Goal: Information Seeking & Learning: Learn about a topic

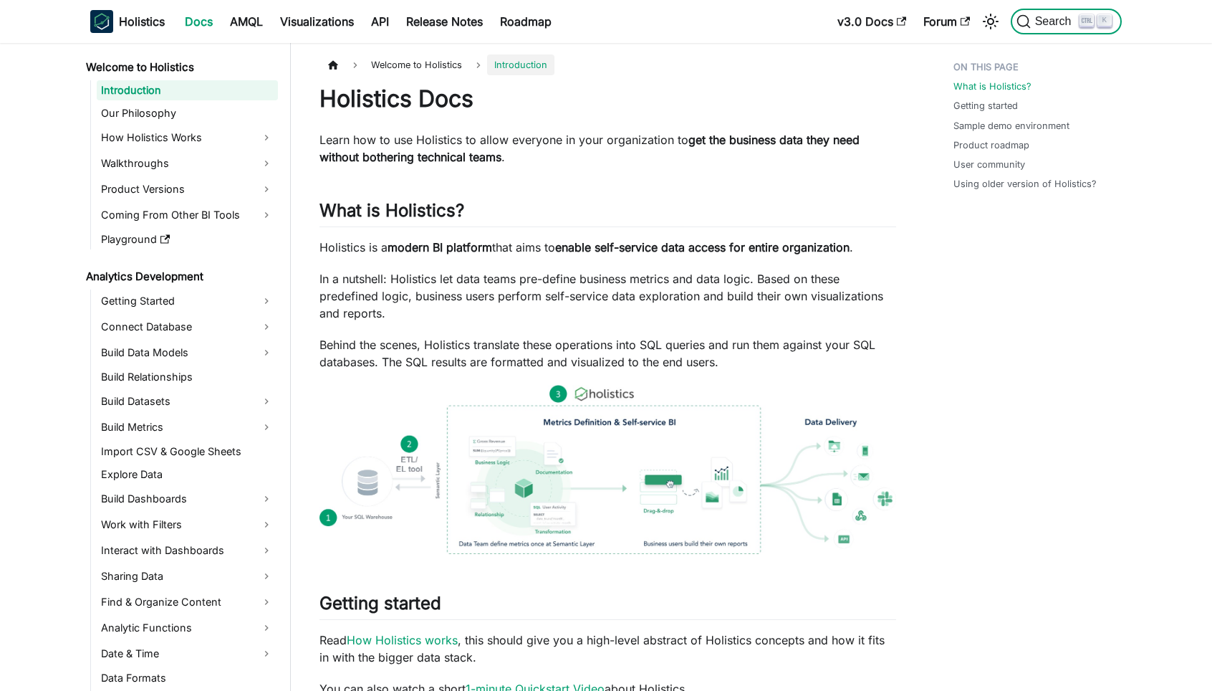
click at [1057, 19] on span "Search" at bounding box center [1055, 21] width 49 height 13
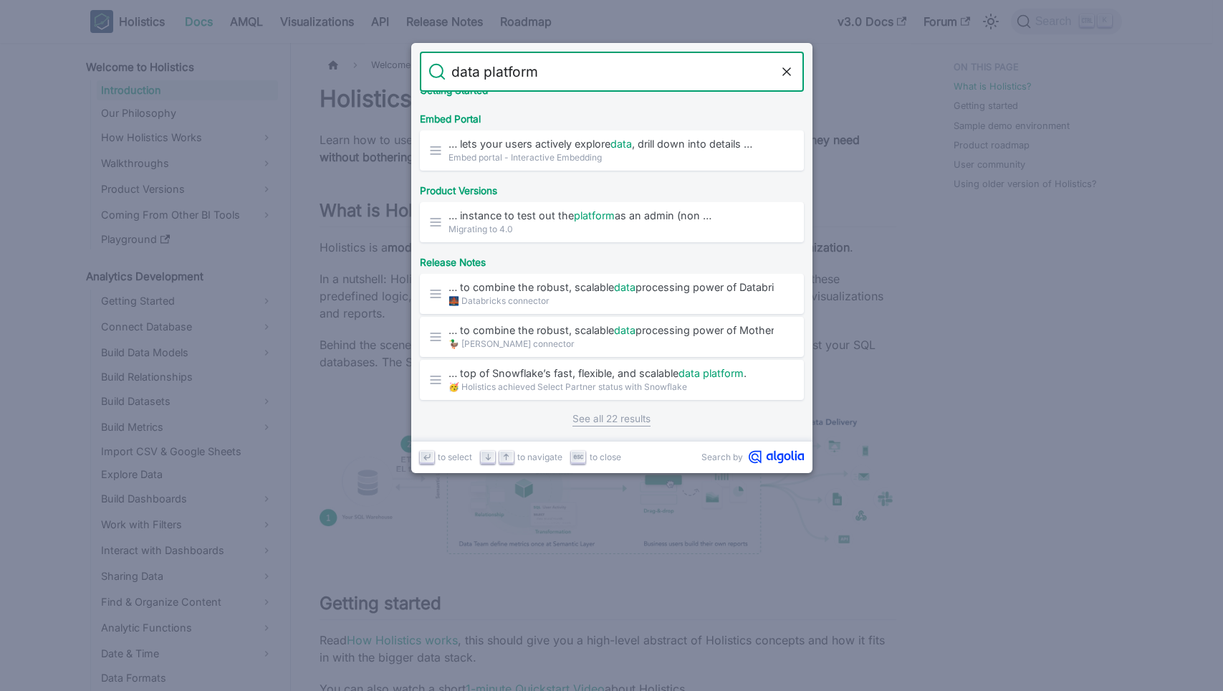
scroll to position [866, 0]
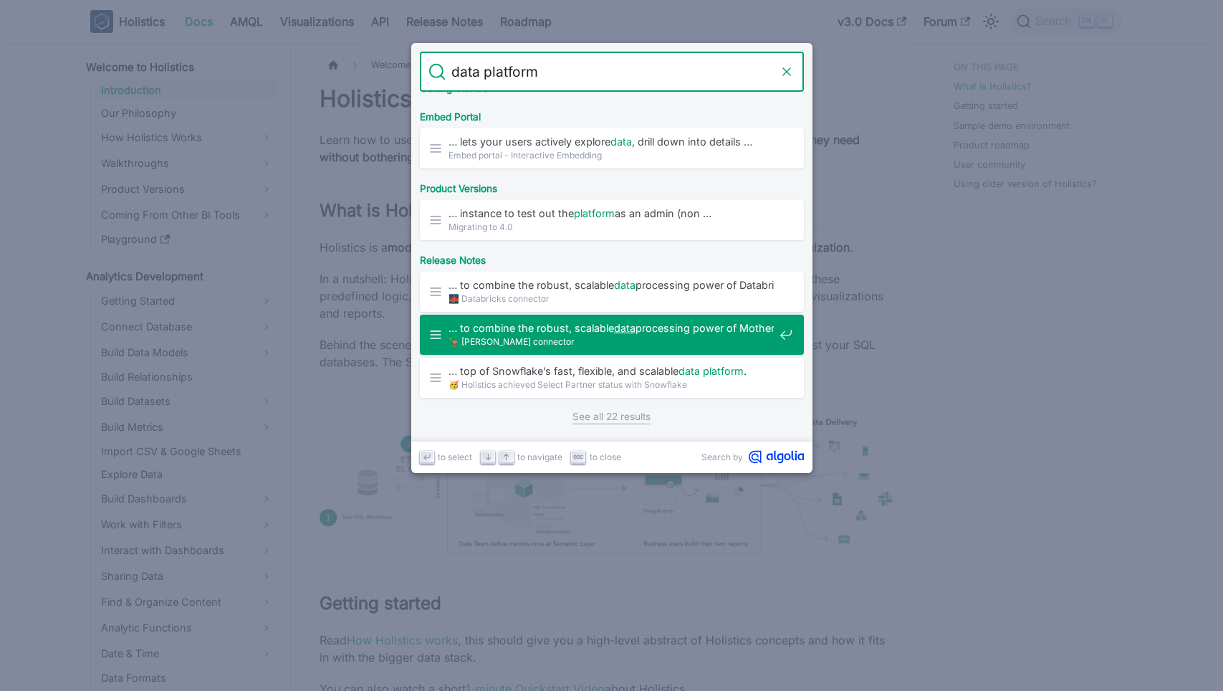
type input "data platform"
click at [787, 70] on icon "Clear the query" at bounding box center [786, 71] width 14 height 14
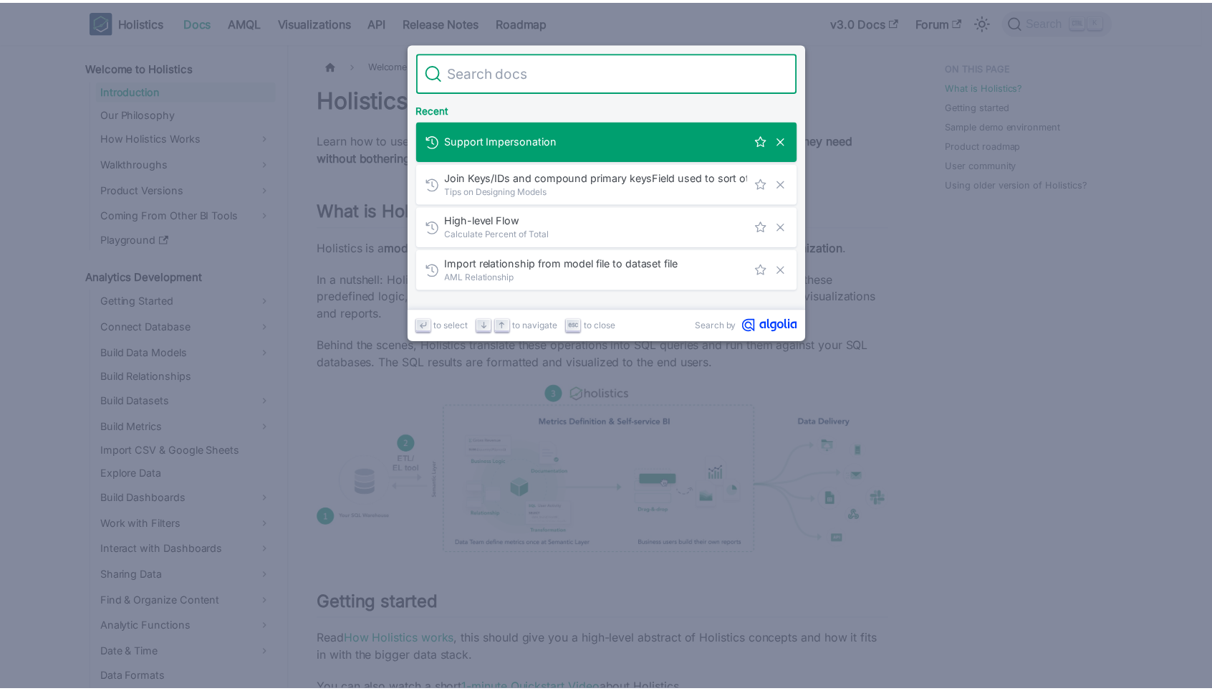
scroll to position [0, 0]
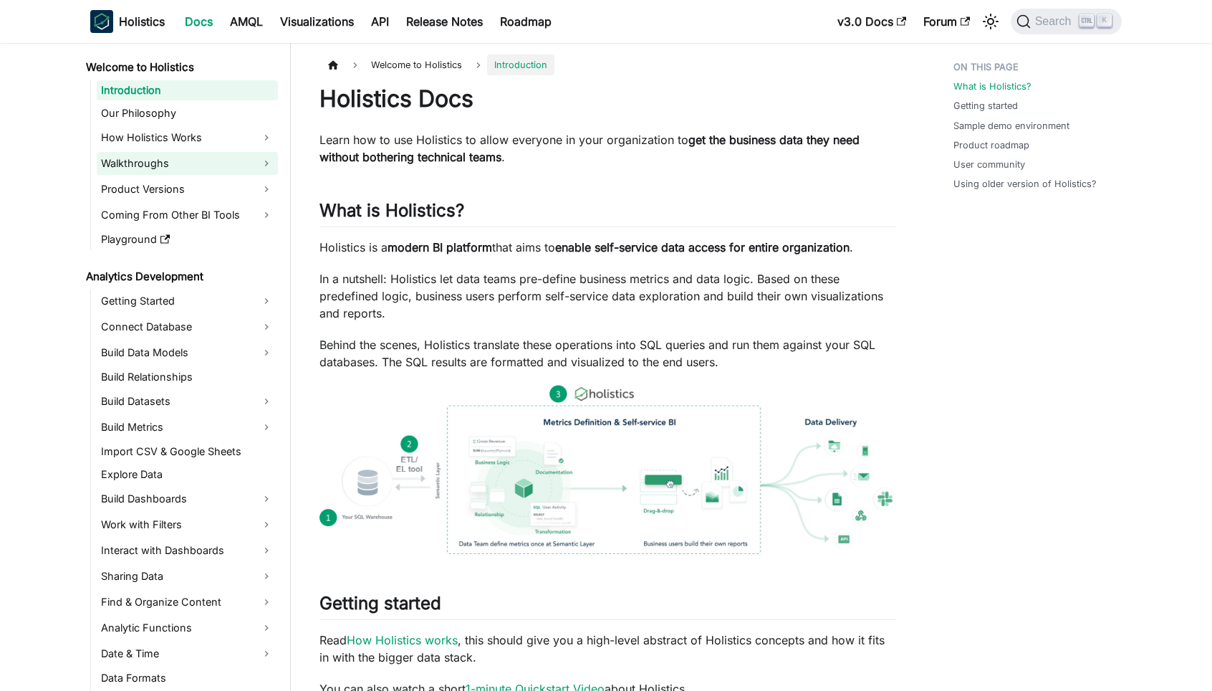
click at [264, 164] on link "Walkthroughs" at bounding box center [187, 163] width 181 height 23
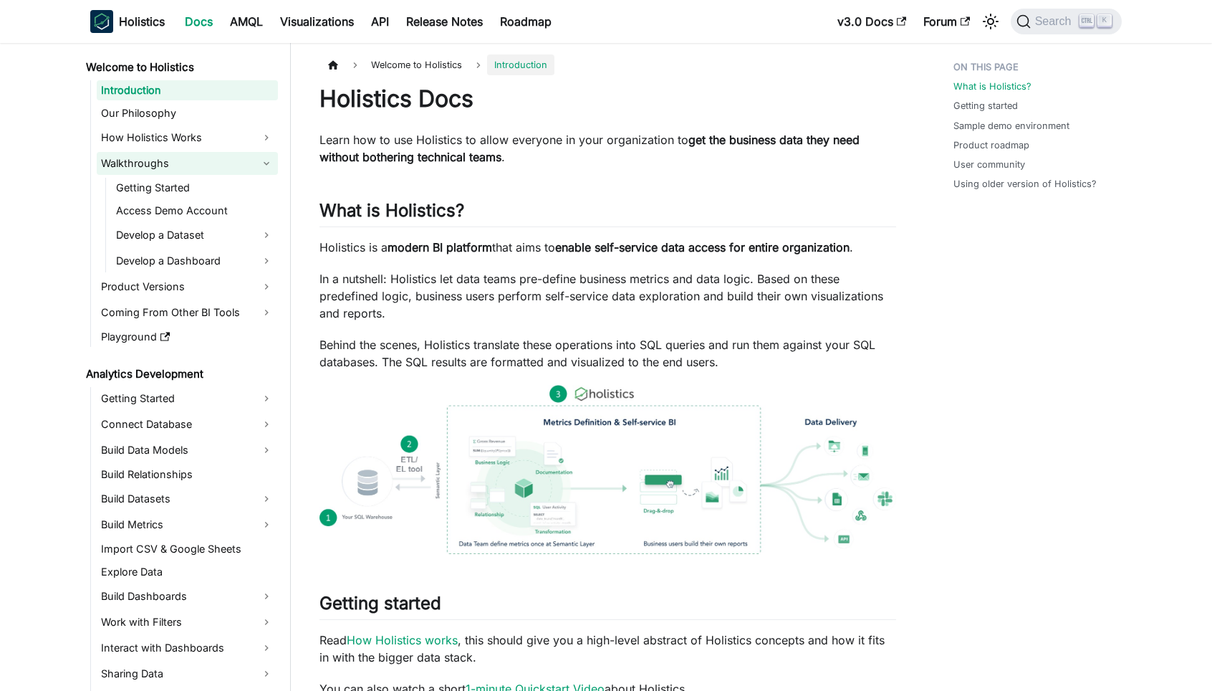
click at [264, 164] on link "Walkthroughs" at bounding box center [187, 163] width 181 height 23
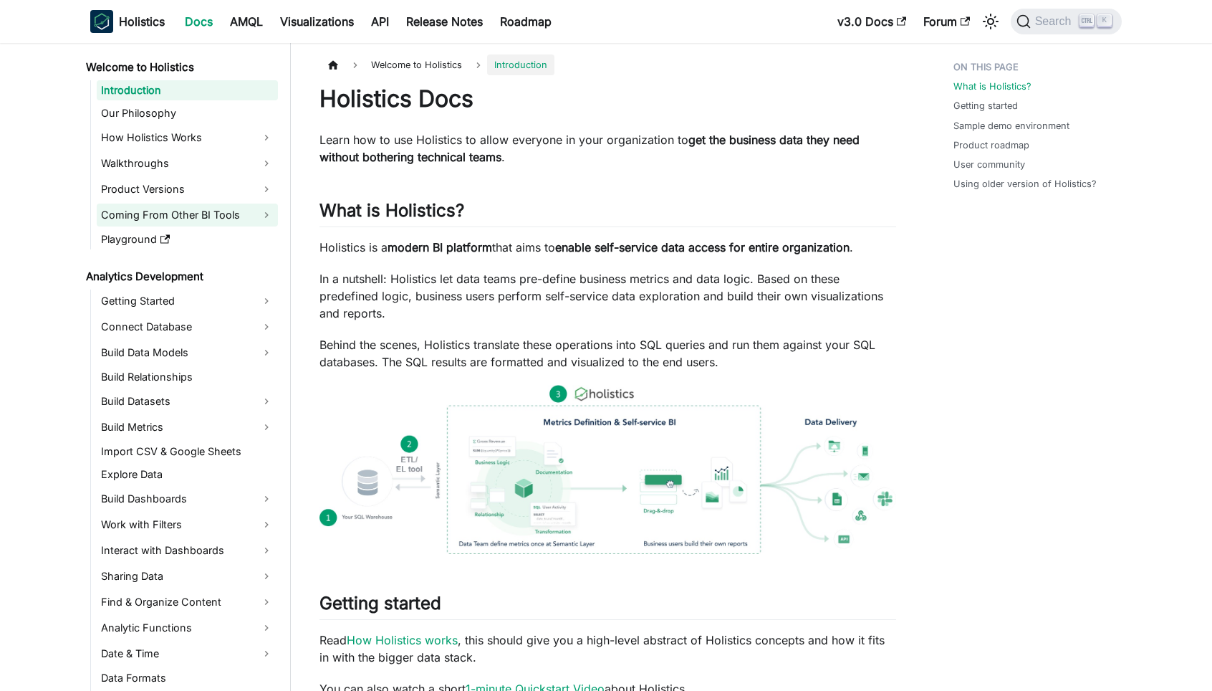
click at [264, 213] on link "Coming From Other BI Tools" at bounding box center [187, 214] width 181 height 23
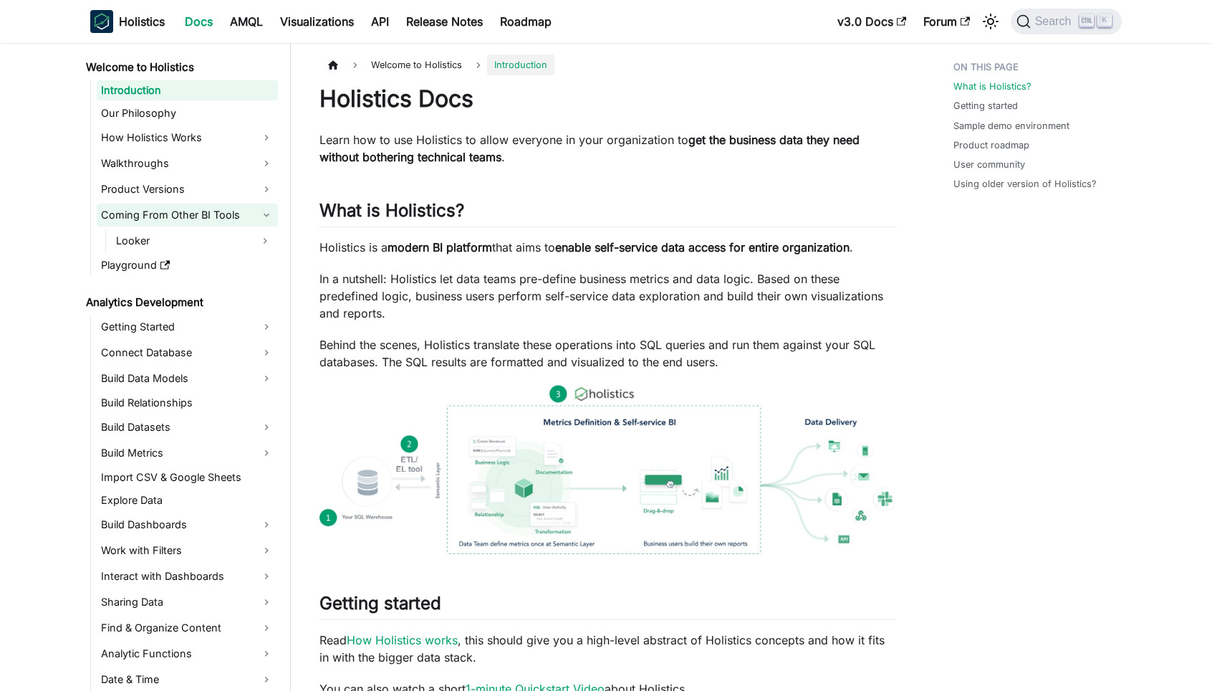
click at [264, 213] on link "Coming From Other BI Tools" at bounding box center [187, 214] width 181 height 23
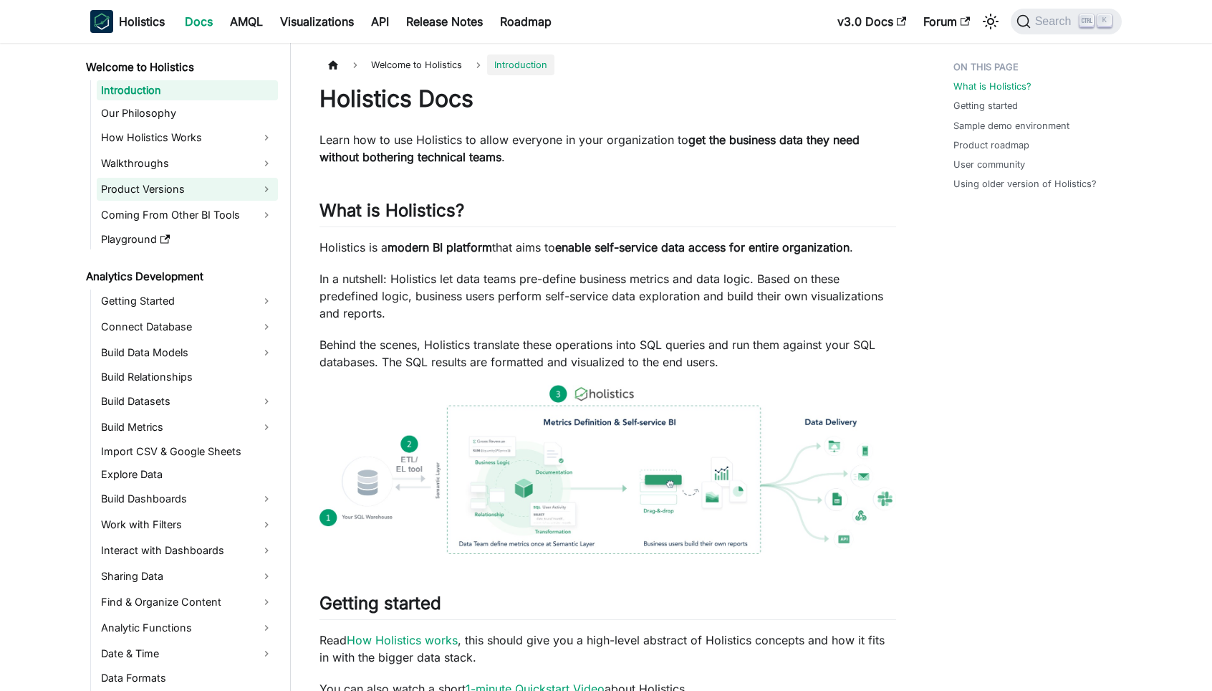
click at [261, 184] on link "Product Versions" at bounding box center [187, 189] width 181 height 23
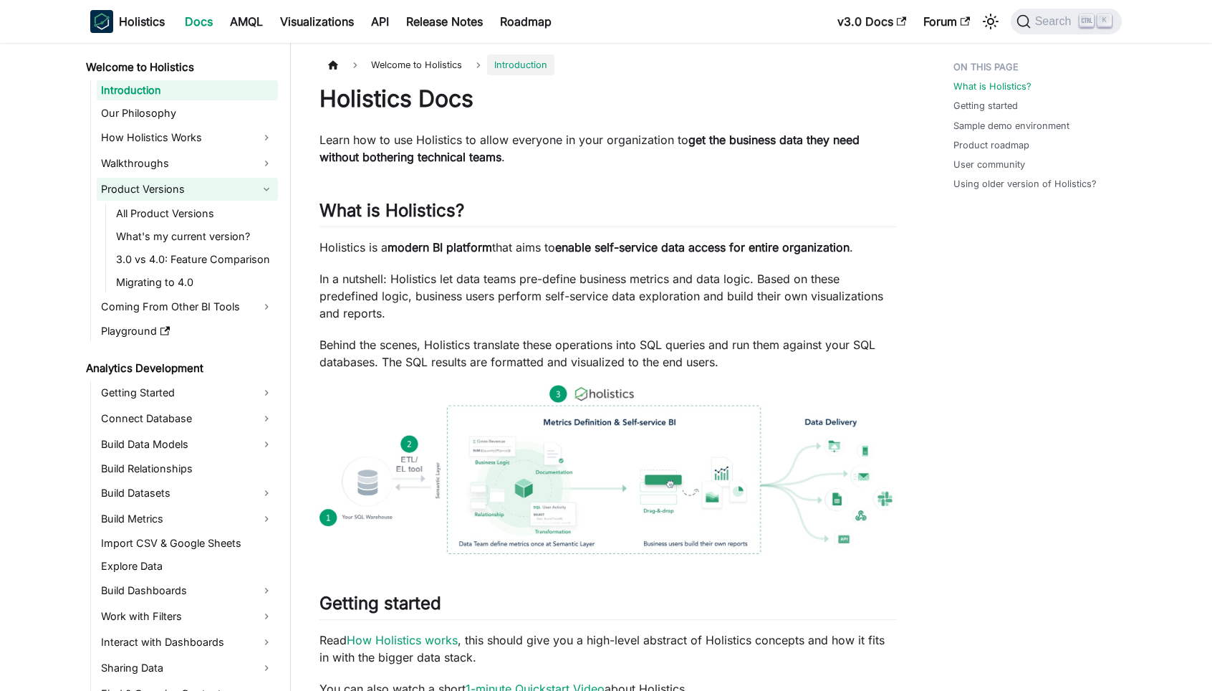
click at [261, 184] on link "Product Versions" at bounding box center [187, 189] width 181 height 23
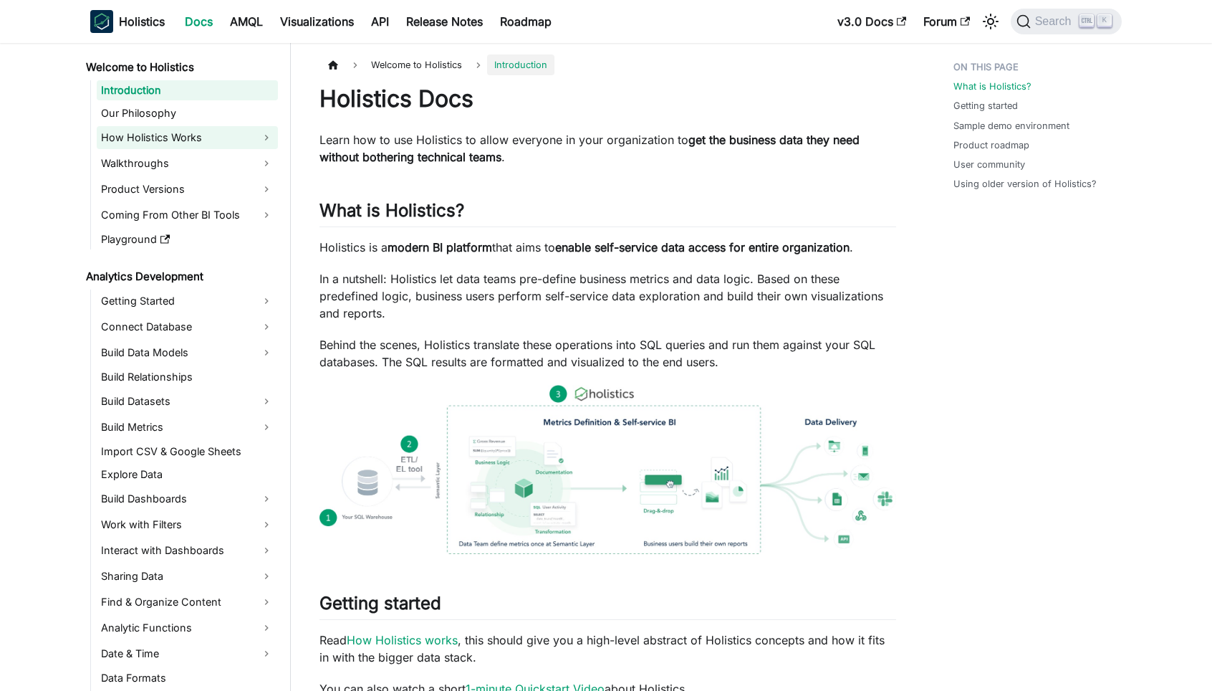
click at [266, 133] on link "How Holistics Works" at bounding box center [187, 137] width 181 height 23
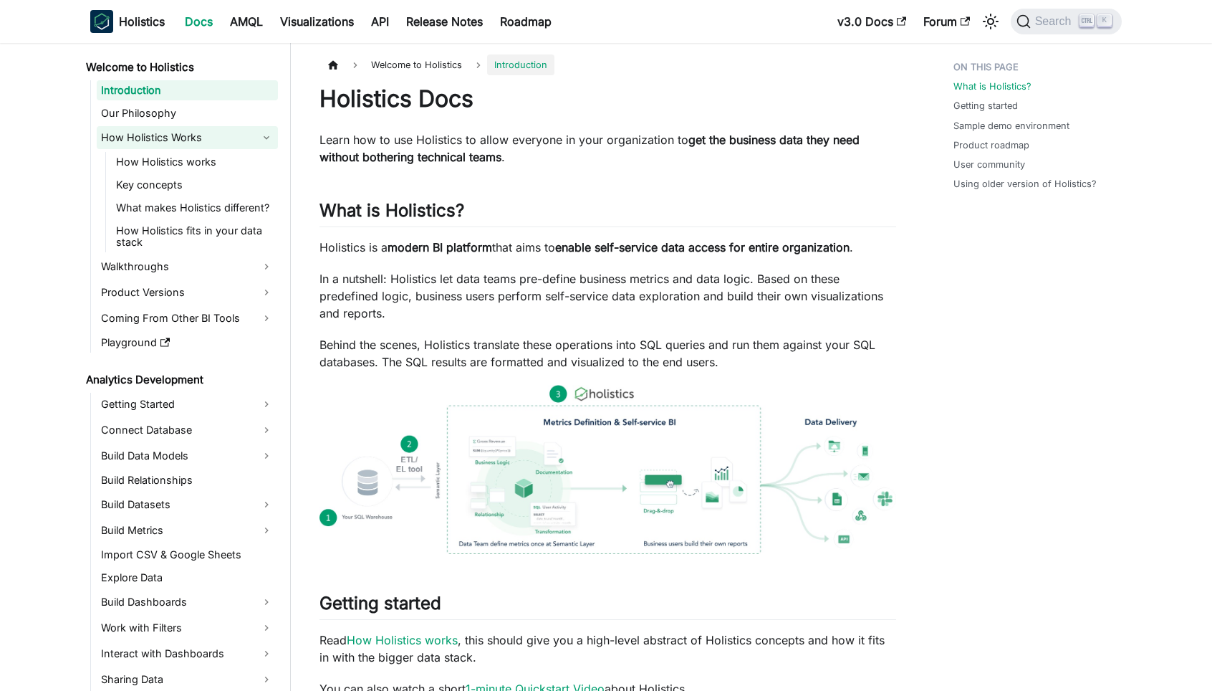
click at [266, 133] on link "How Holistics Works" at bounding box center [187, 137] width 181 height 23
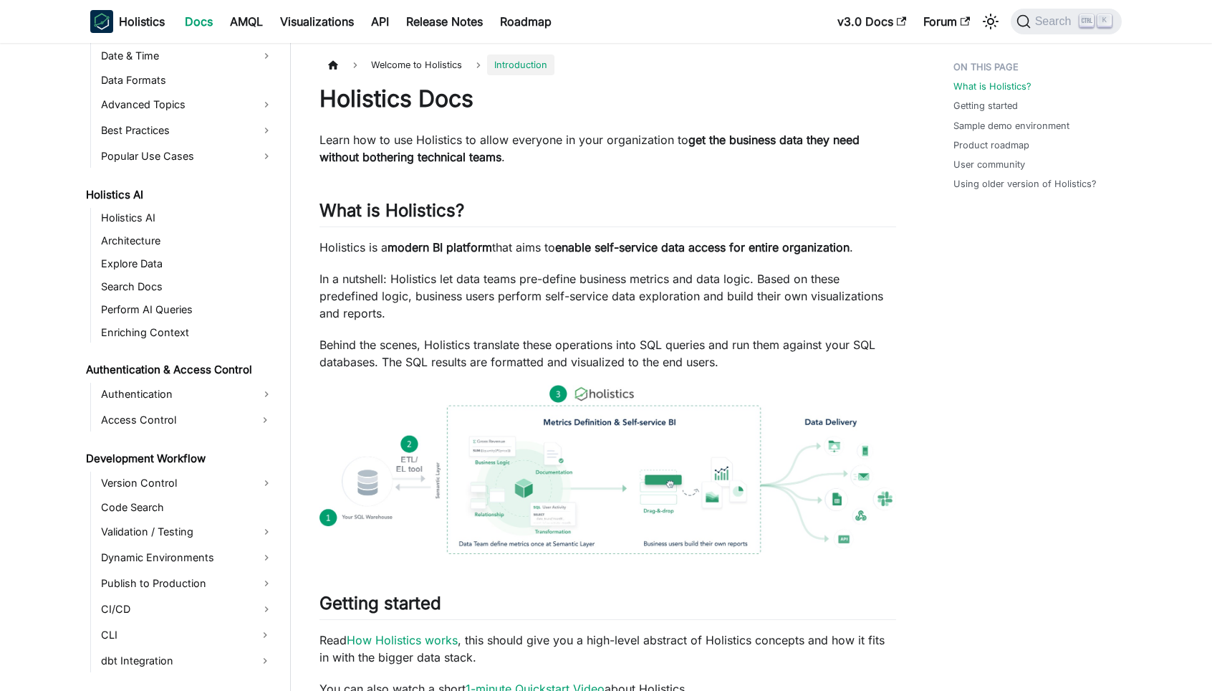
scroll to position [645, 0]
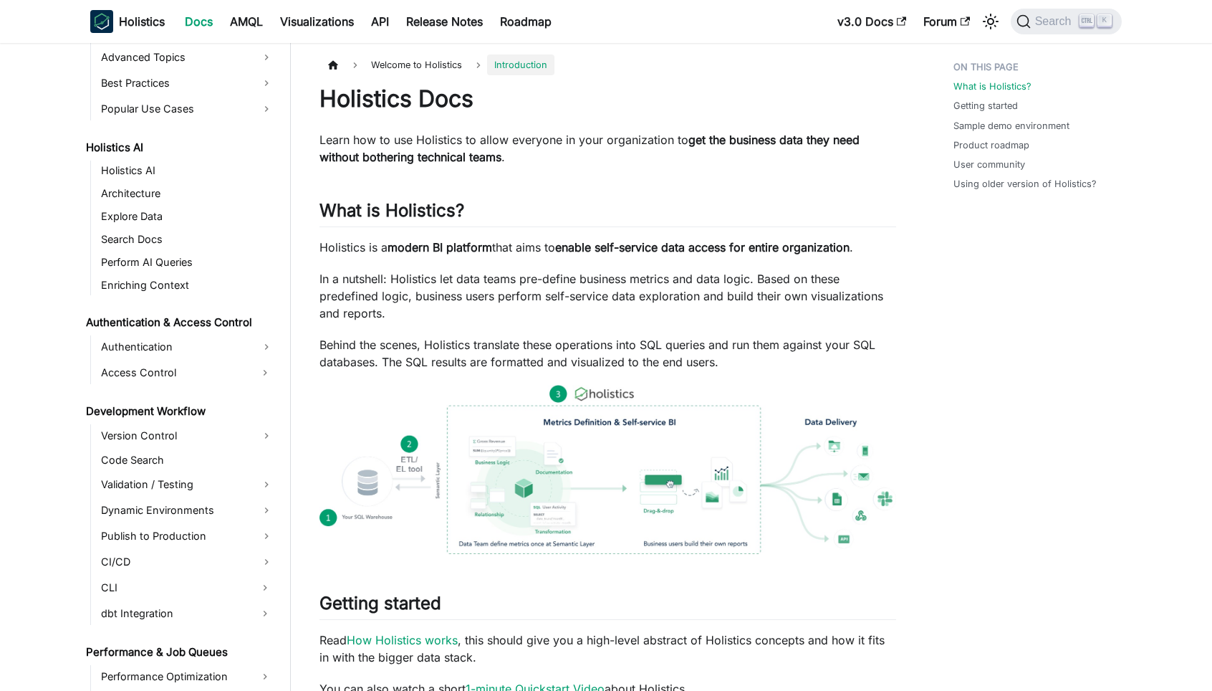
drag, startPoint x: 229, startPoint y: 327, endPoint x: 27, endPoint y: 398, distance: 213.2
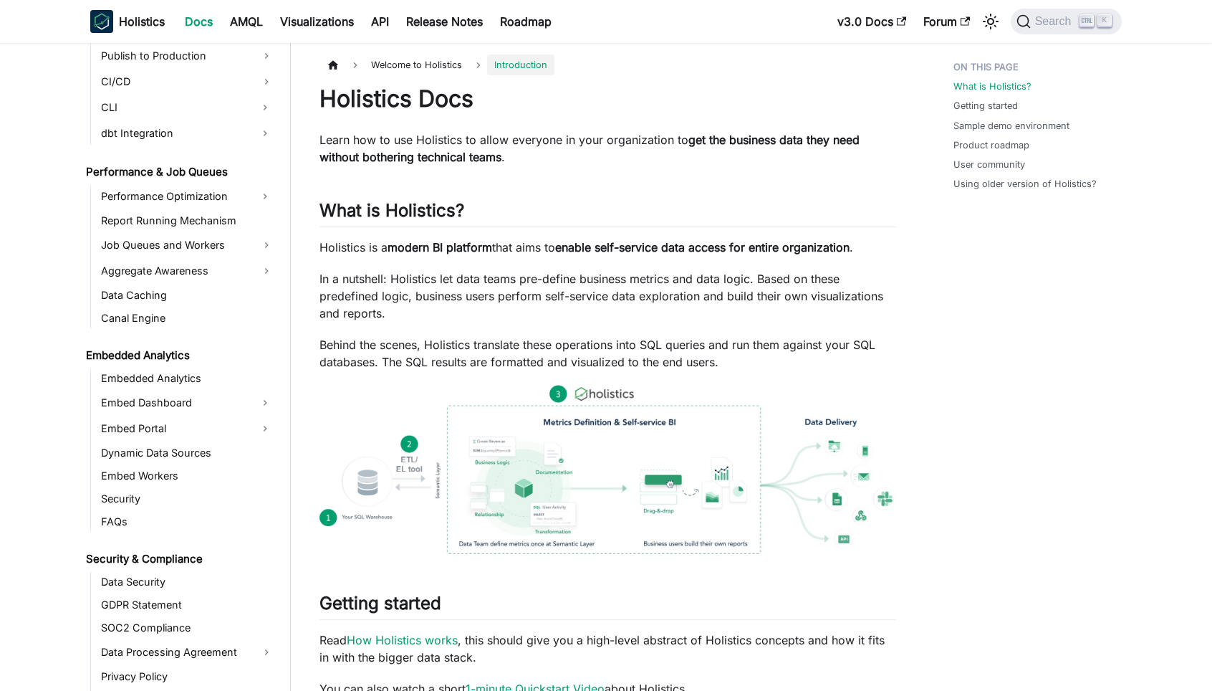
scroll to position [1146, 0]
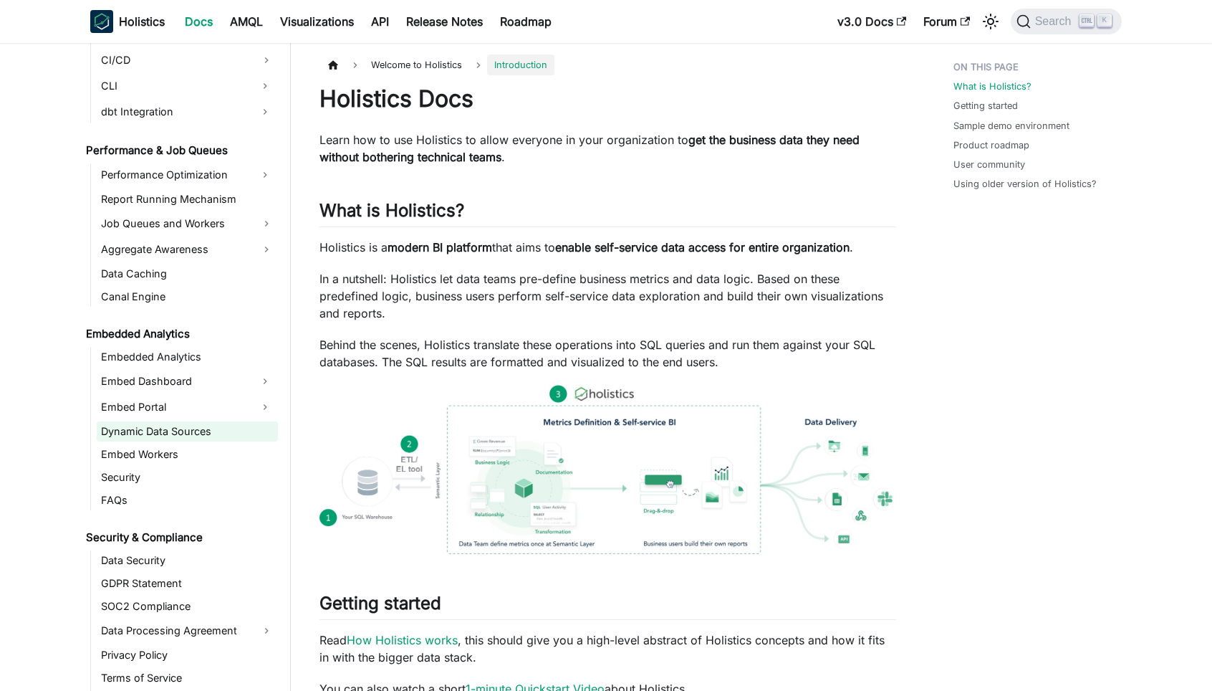
click at [172, 433] on link "Dynamic Data Sources" at bounding box center [187, 431] width 181 height 20
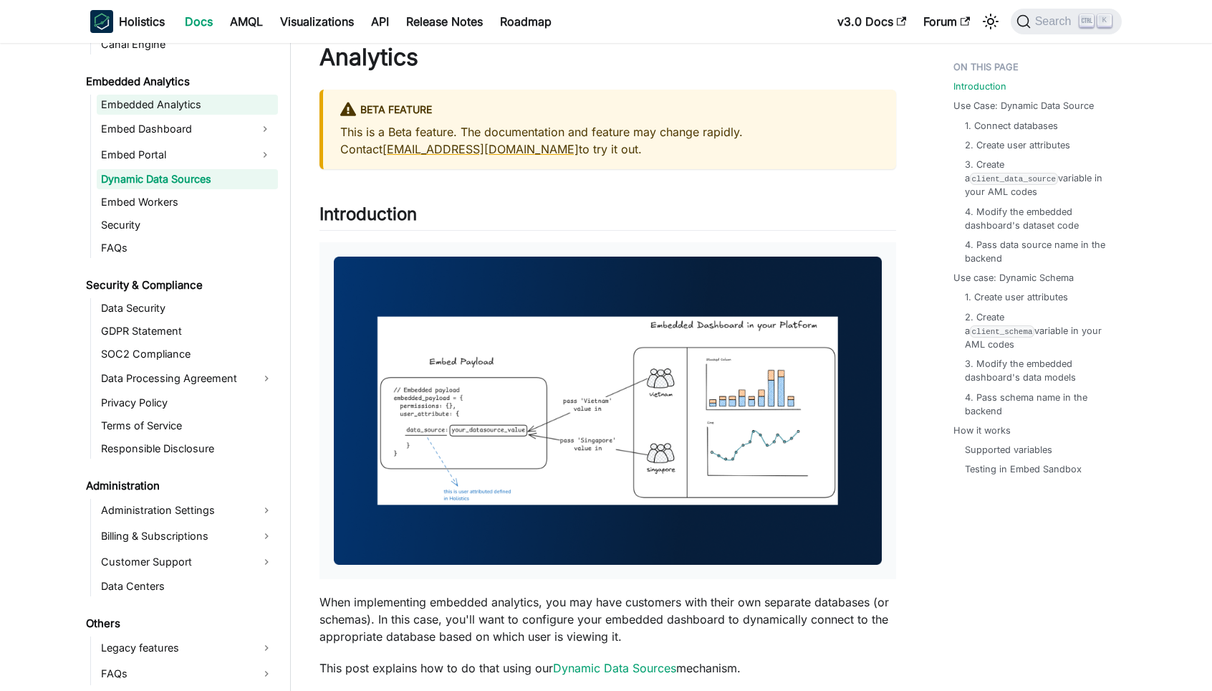
scroll to position [72, 0]
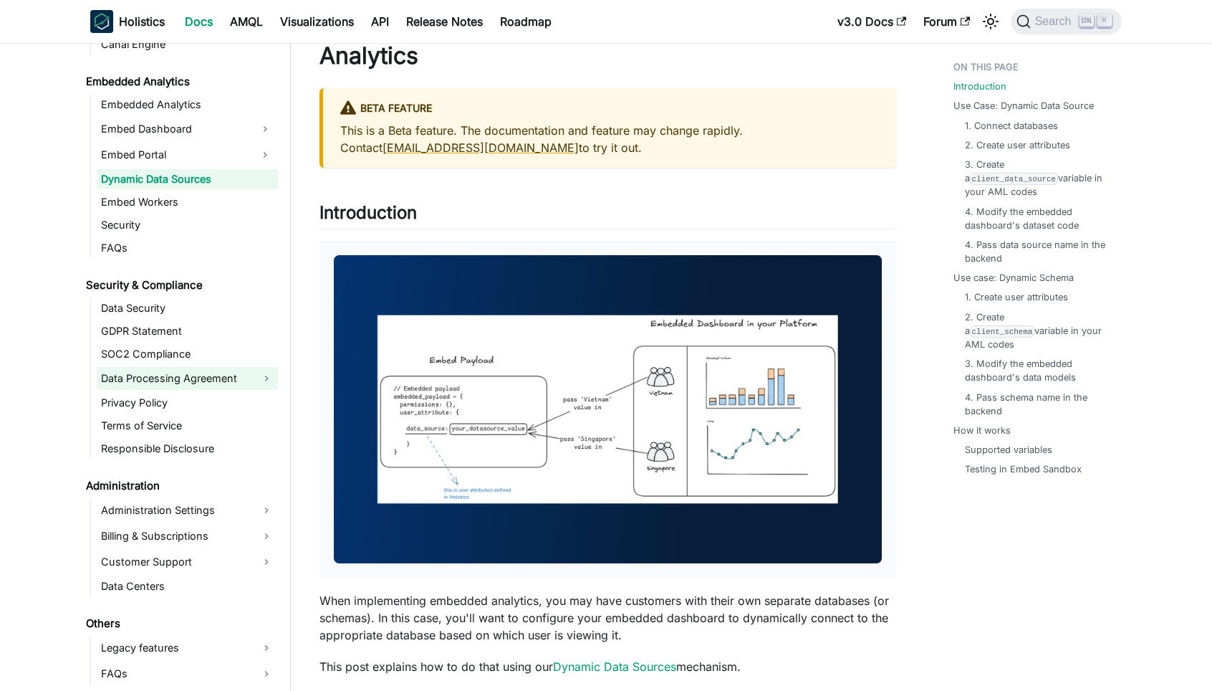
click at [266, 373] on link "Data Processing Agreement" at bounding box center [187, 378] width 181 height 23
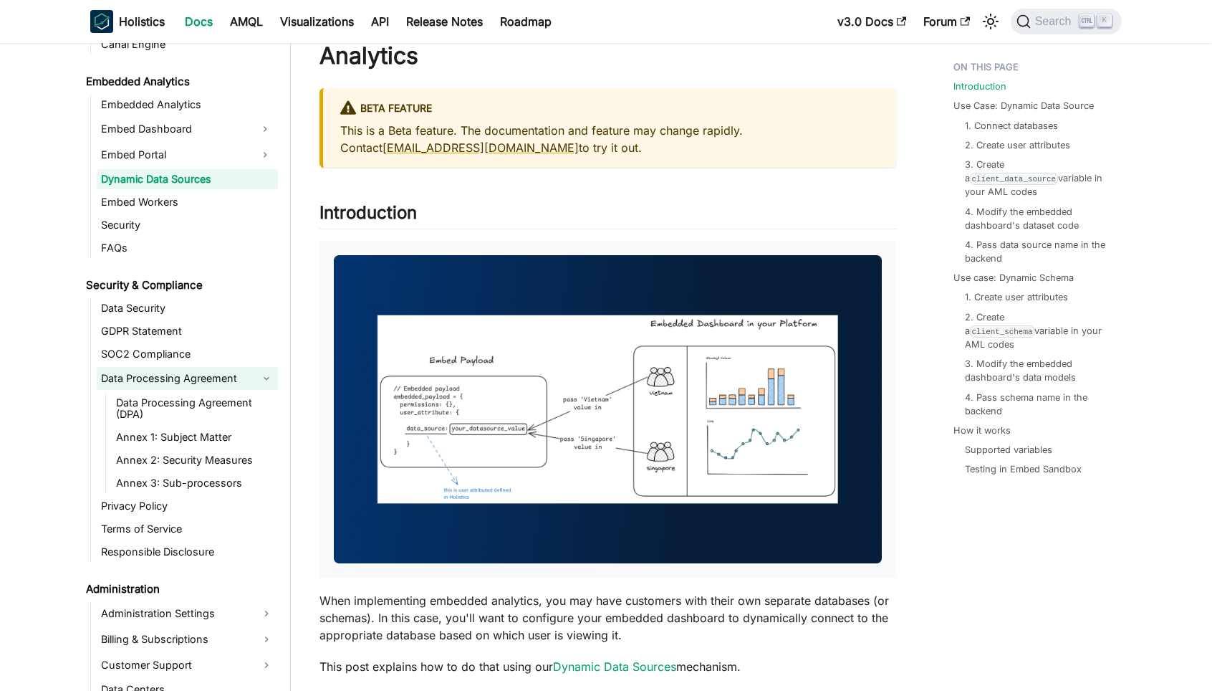
click at [266, 373] on link "Data Processing Agreement" at bounding box center [187, 378] width 181 height 23
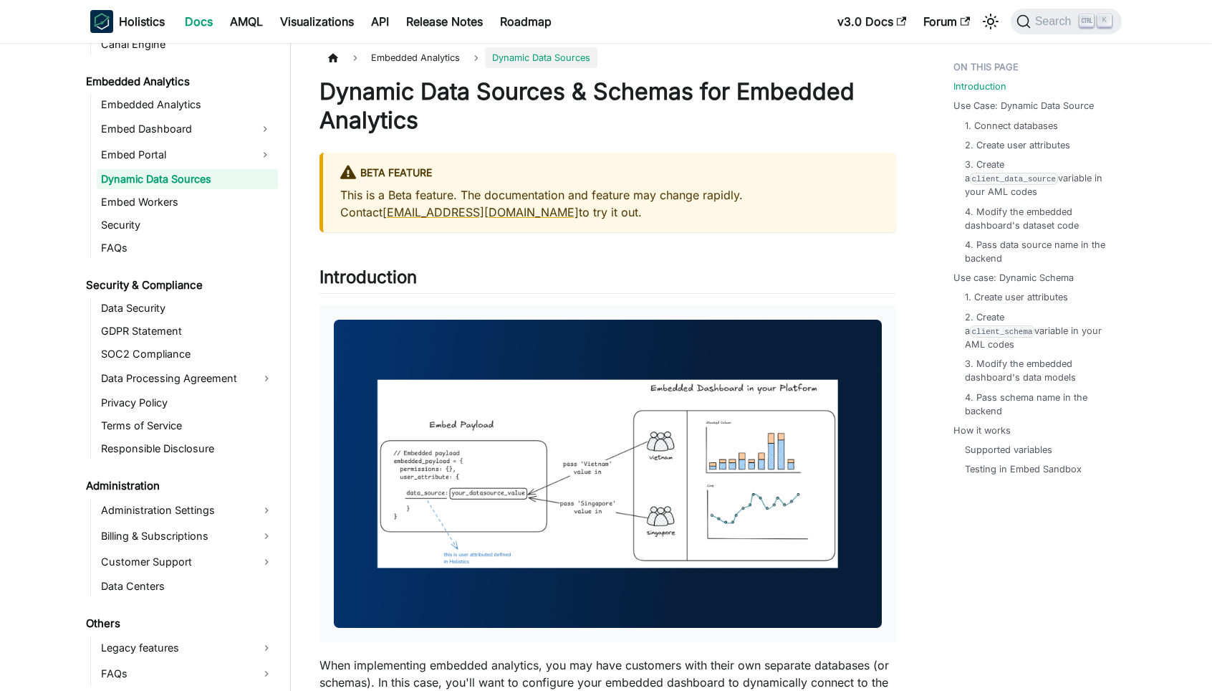
scroll to position [0, 0]
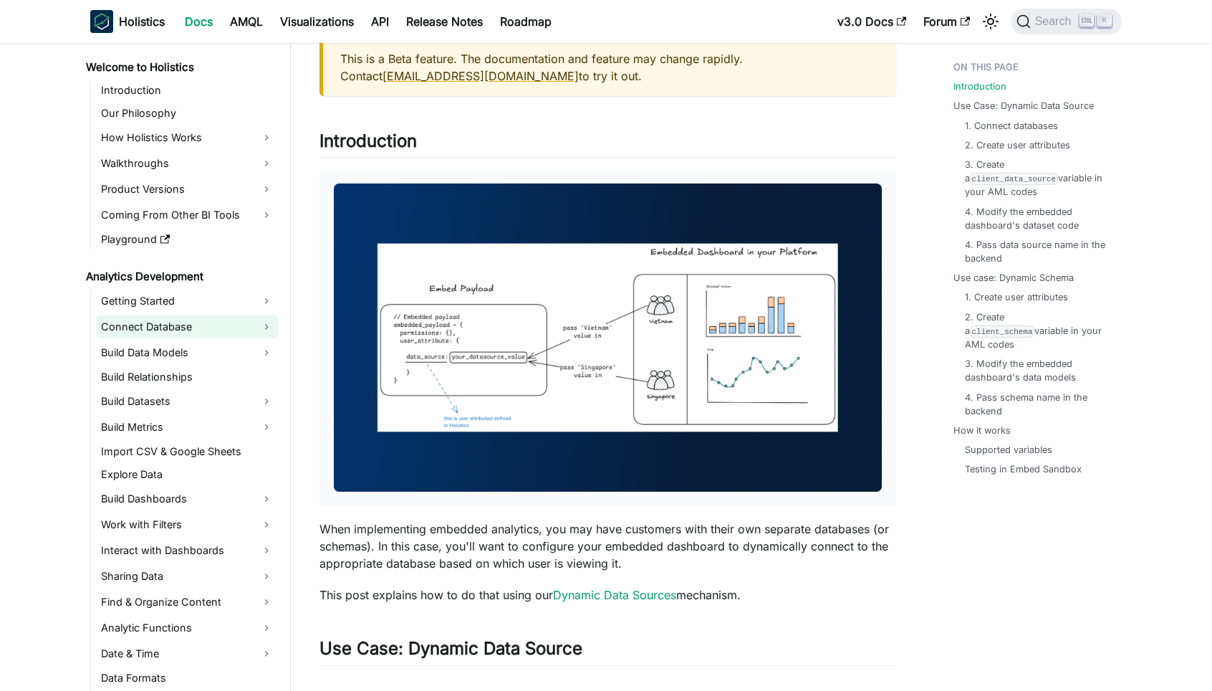
click at [267, 326] on link "Connect Database" at bounding box center [187, 326] width 181 height 23
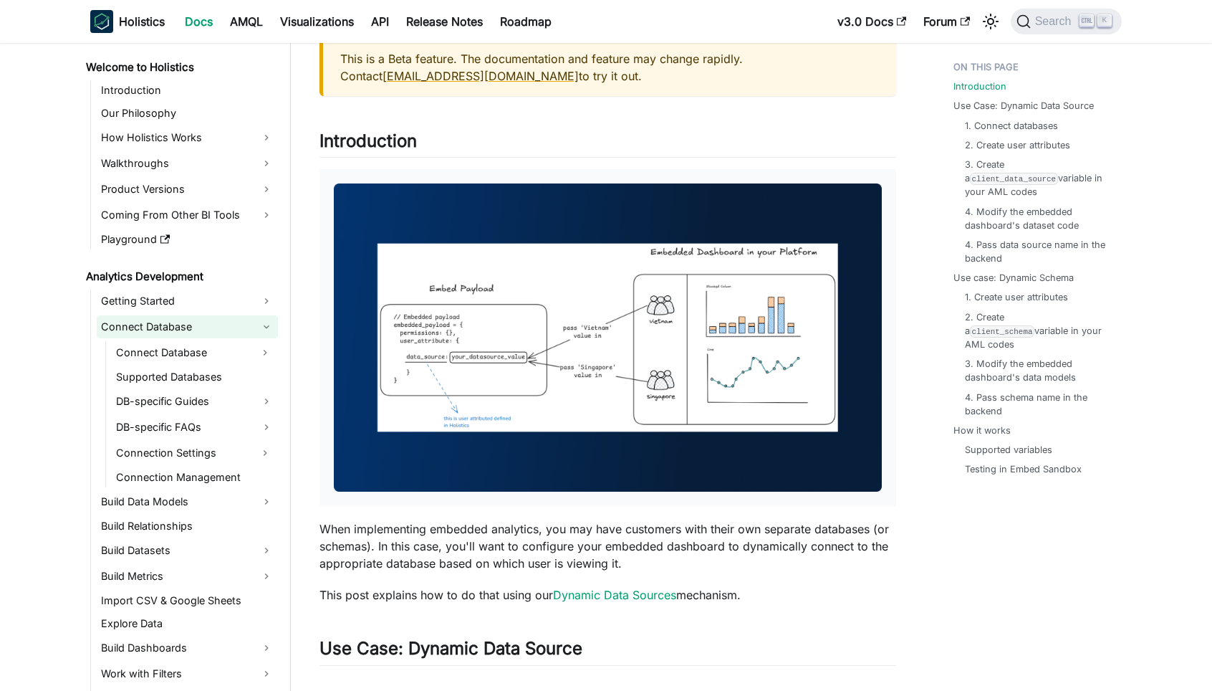
click at [267, 326] on link "Connect Database" at bounding box center [187, 326] width 181 height 23
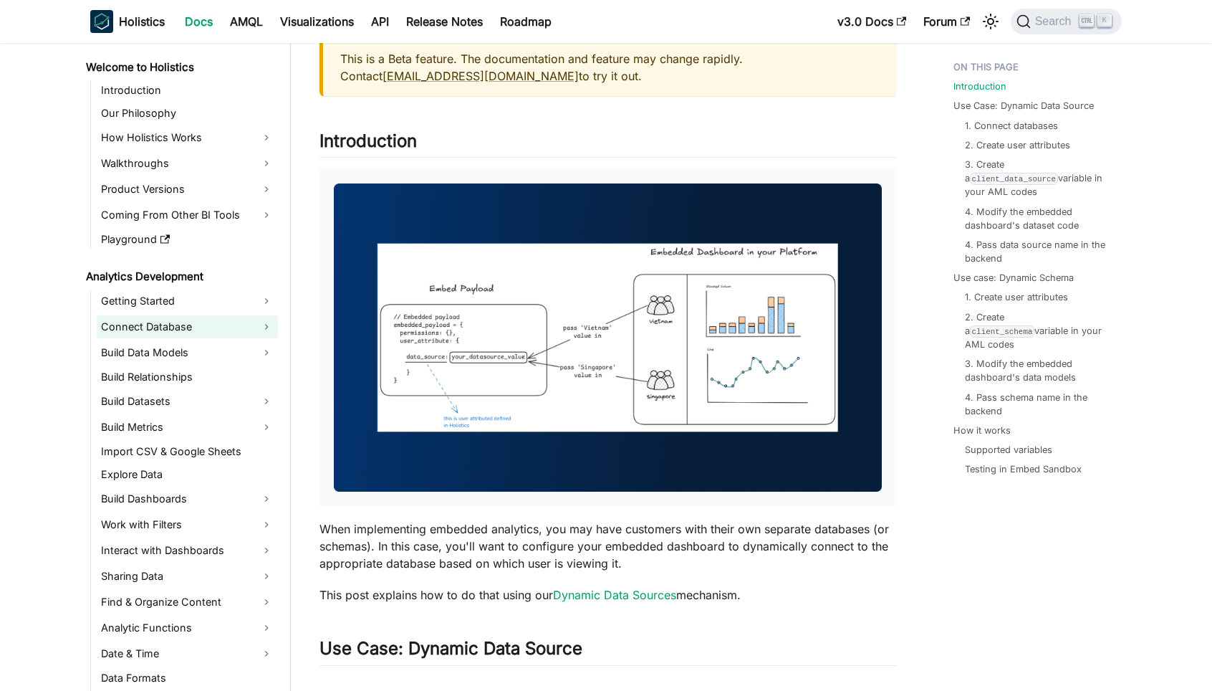
click at [267, 326] on link "Connect Database" at bounding box center [187, 326] width 181 height 23
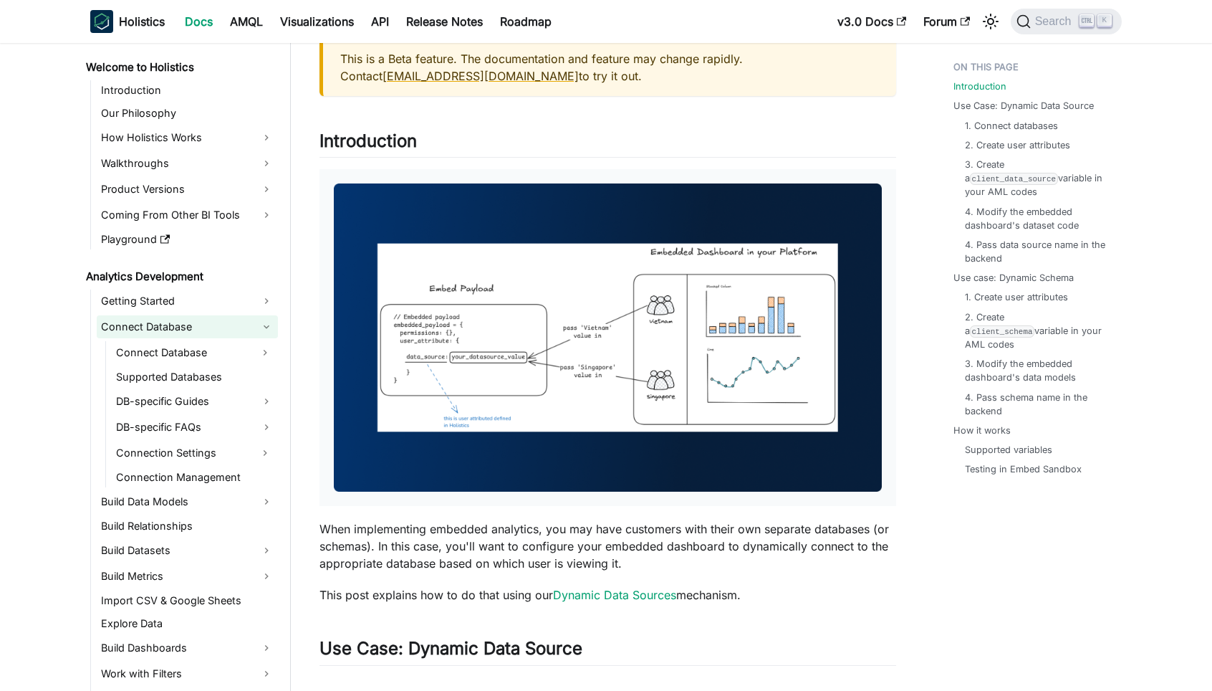
click at [267, 326] on link "Connect Database" at bounding box center [187, 326] width 181 height 23
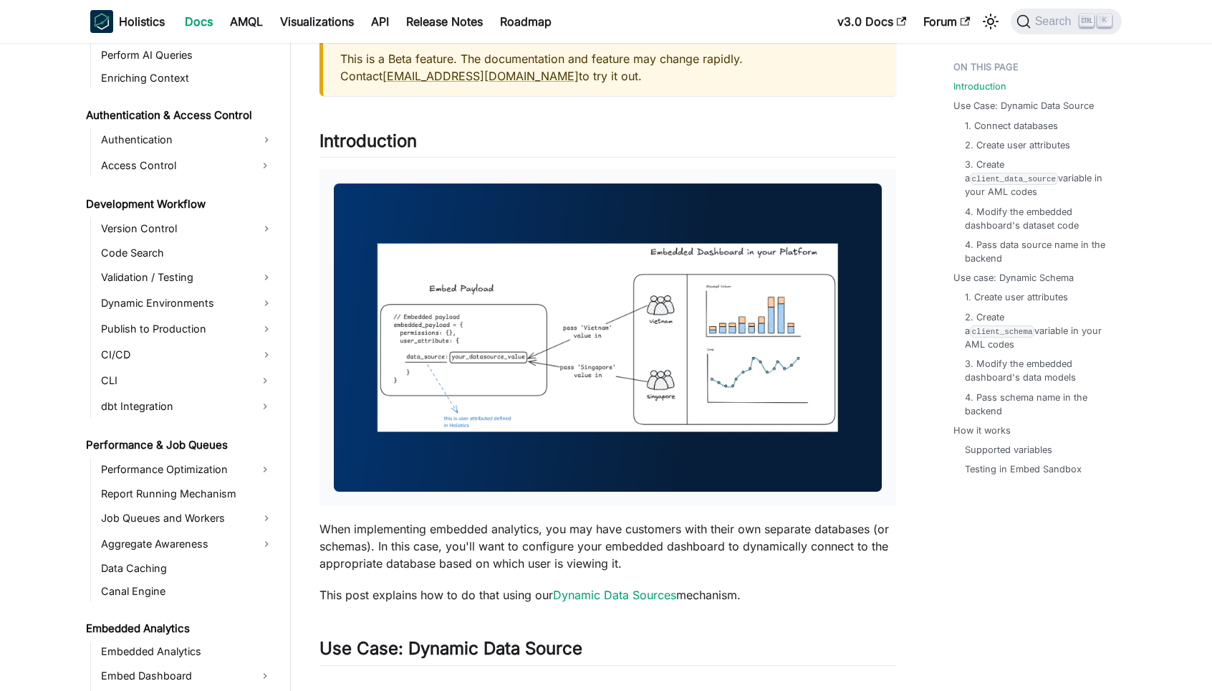
scroll to position [860, 0]
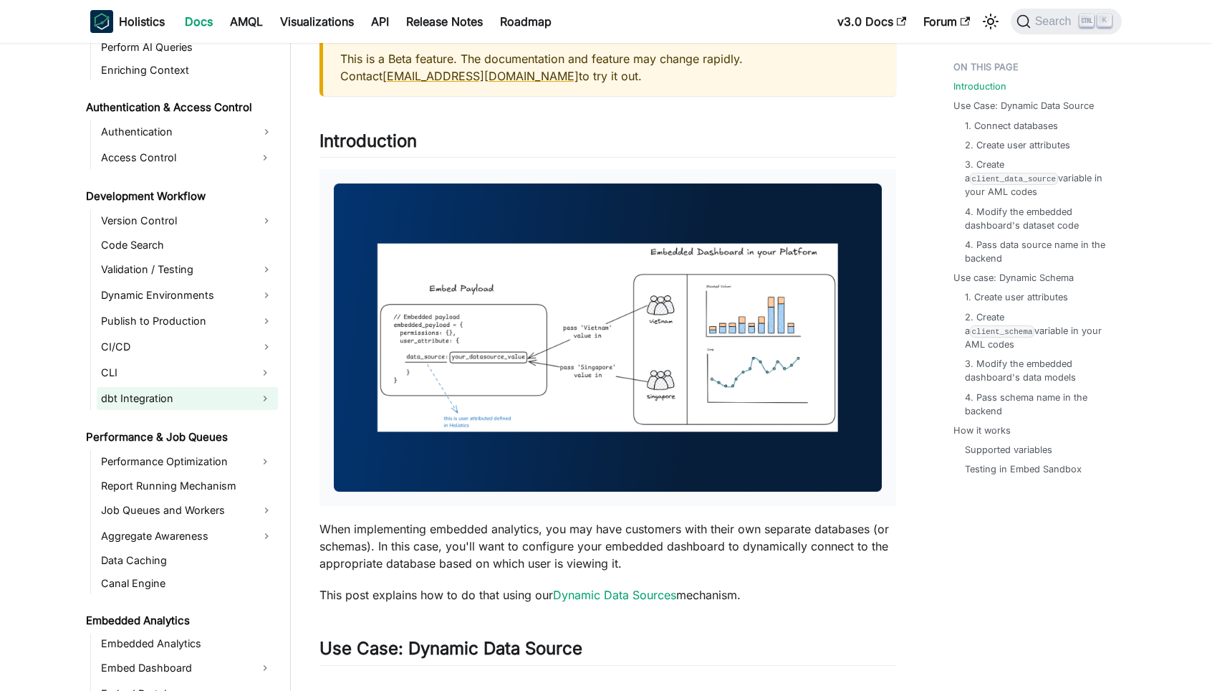
click at [267, 398] on button "Expand sidebar category 'dbt Integration'" at bounding box center [265, 398] width 26 height 23
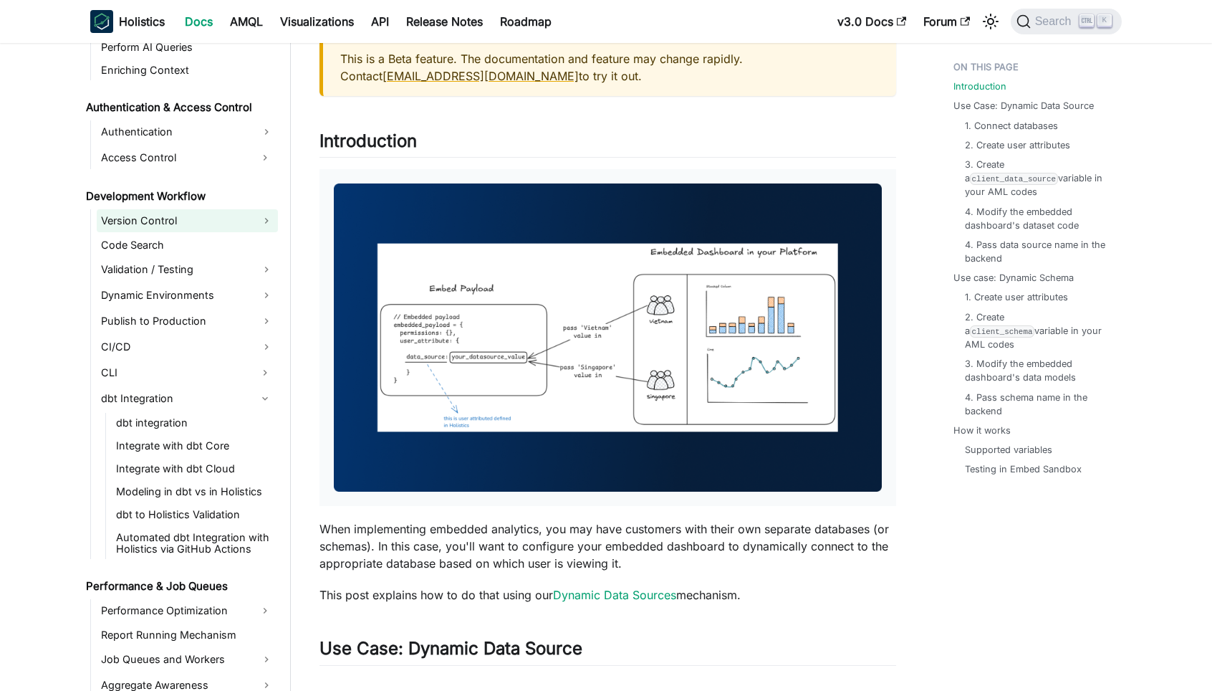
click at [267, 218] on link "Version Control" at bounding box center [187, 220] width 181 height 23
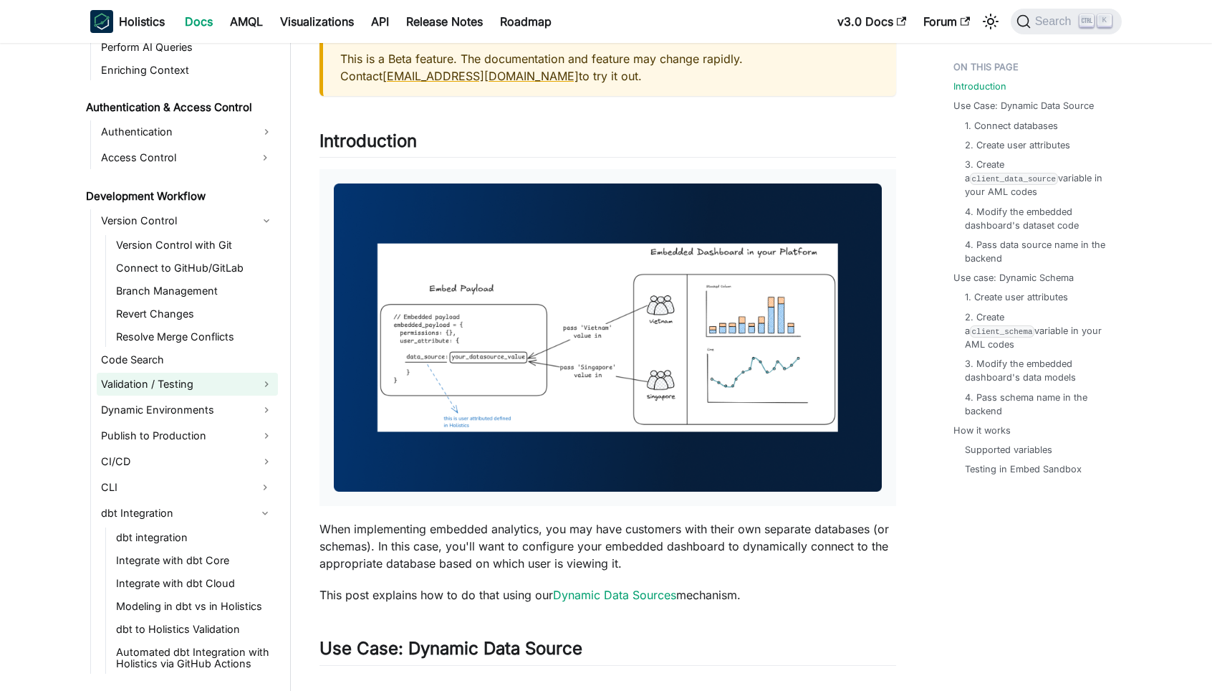
click at [265, 376] on link "Validation / Testing" at bounding box center [187, 384] width 181 height 23
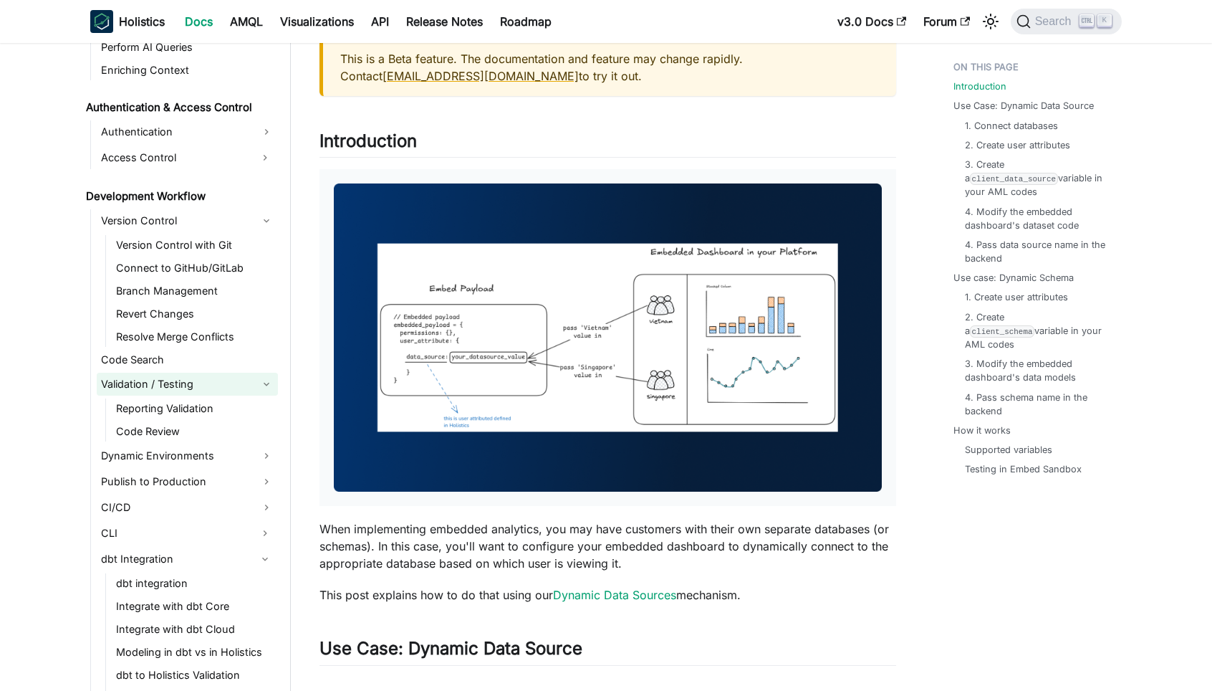
click at [265, 376] on link "Validation / Testing" at bounding box center [187, 384] width 181 height 23
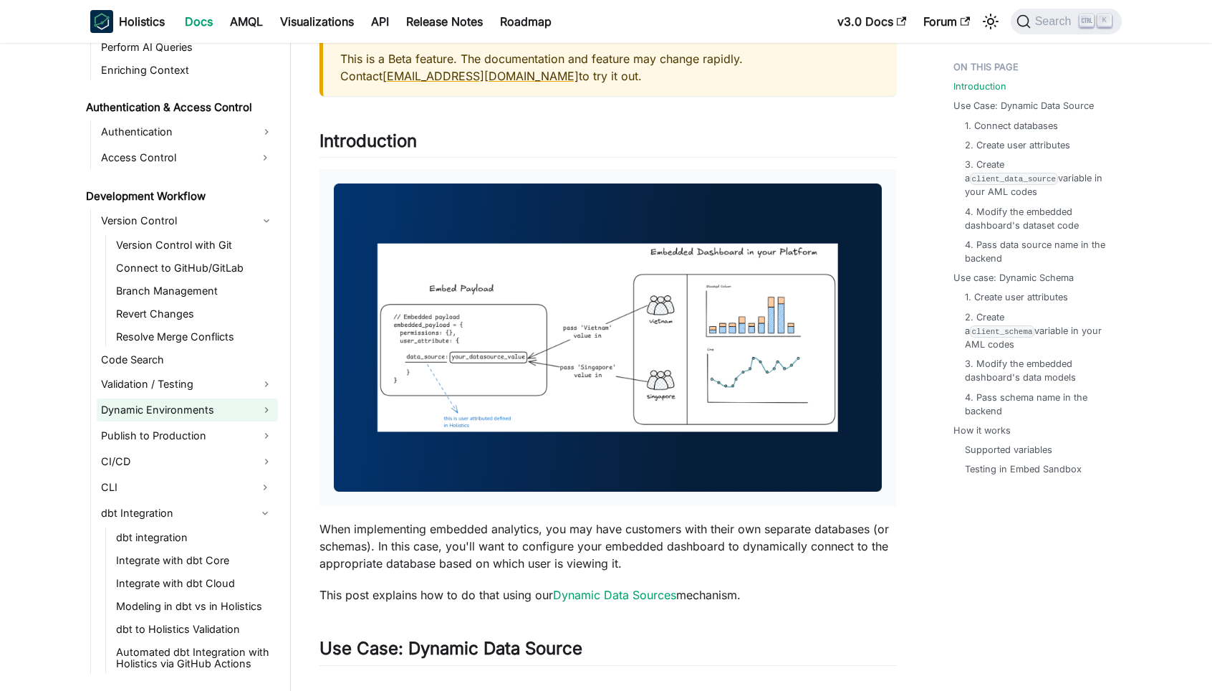
click at [259, 410] on link "Dynamic Environments" at bounding box center [187, 409] width 181 height 23
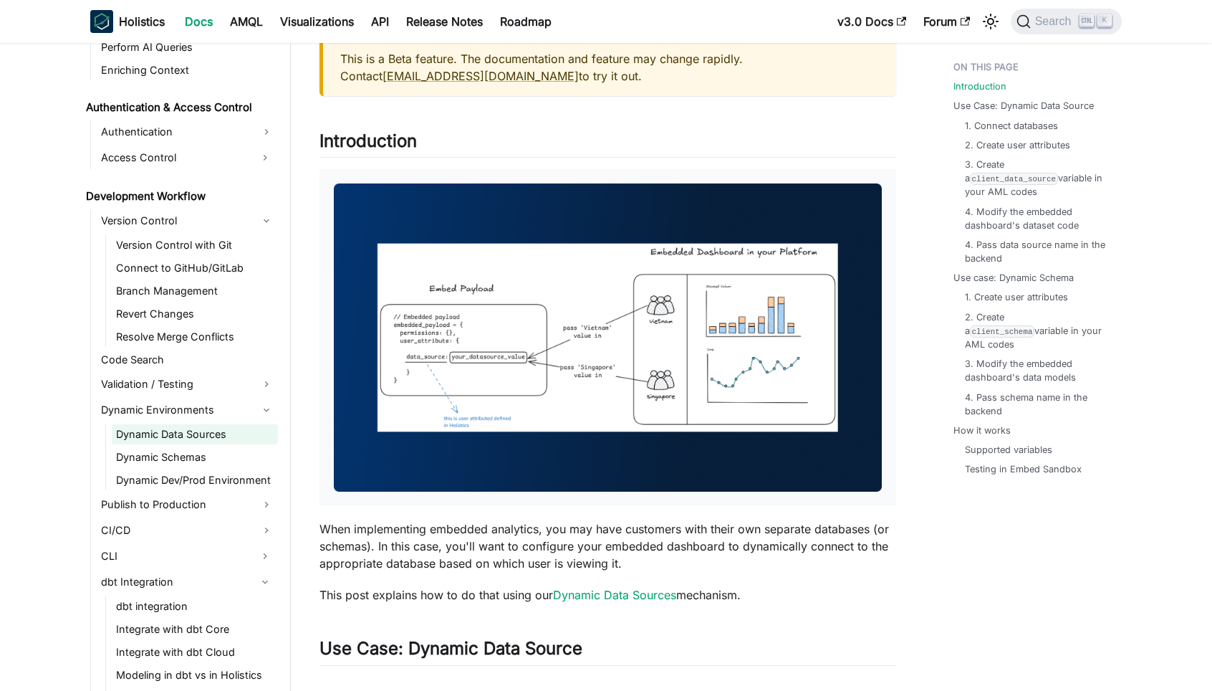
click at [192, 428] on link "Dynamic Data Sources" at bounding box center [195, 434] width 166 height 20
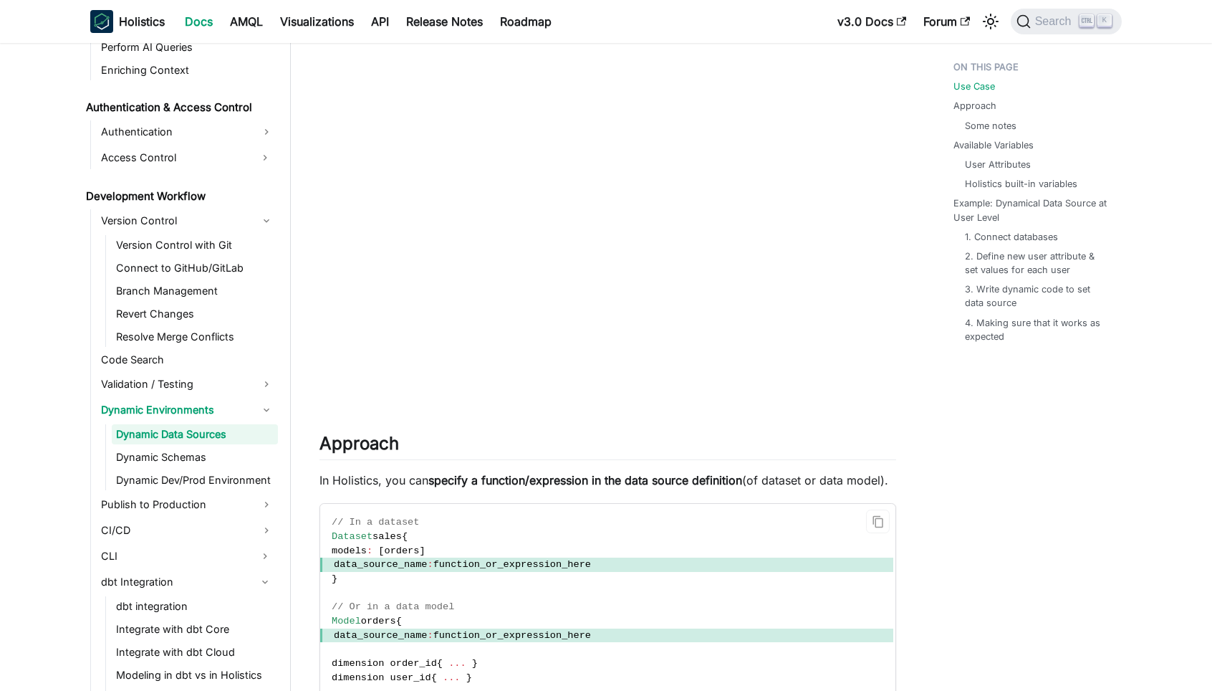
scroll to position [1003, 0]
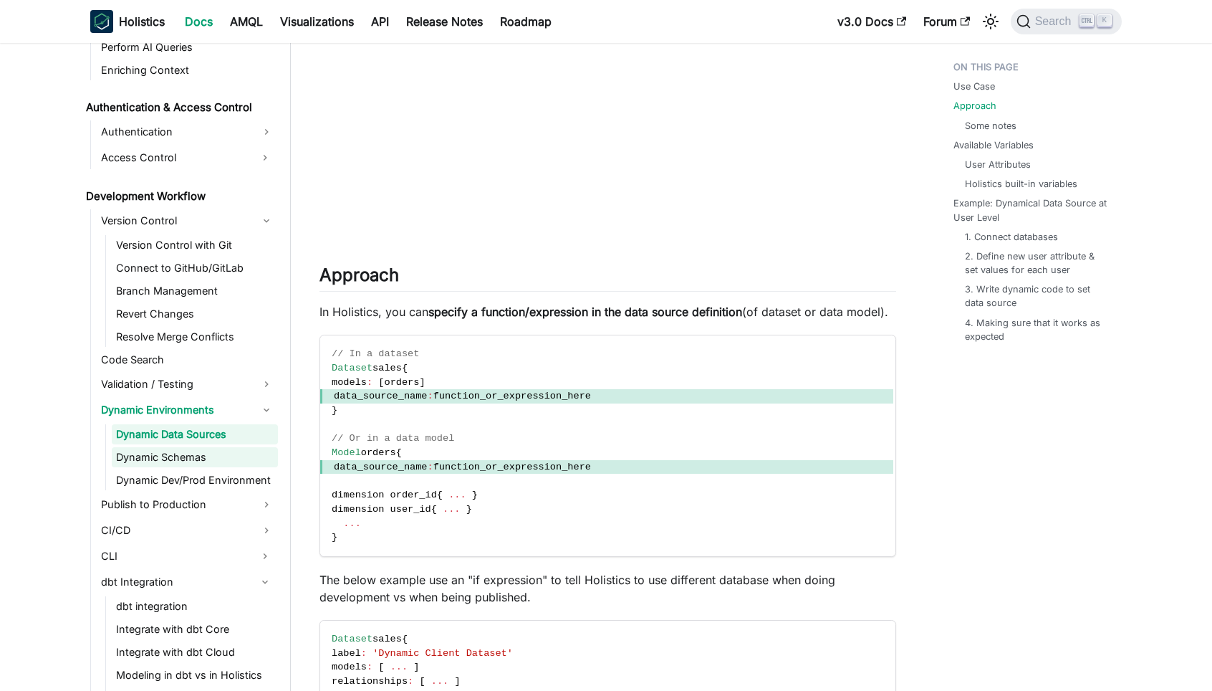
click at [152, 448] on link "Dynamic Schemas" at bounding box center [195, 457] width 166 height 20
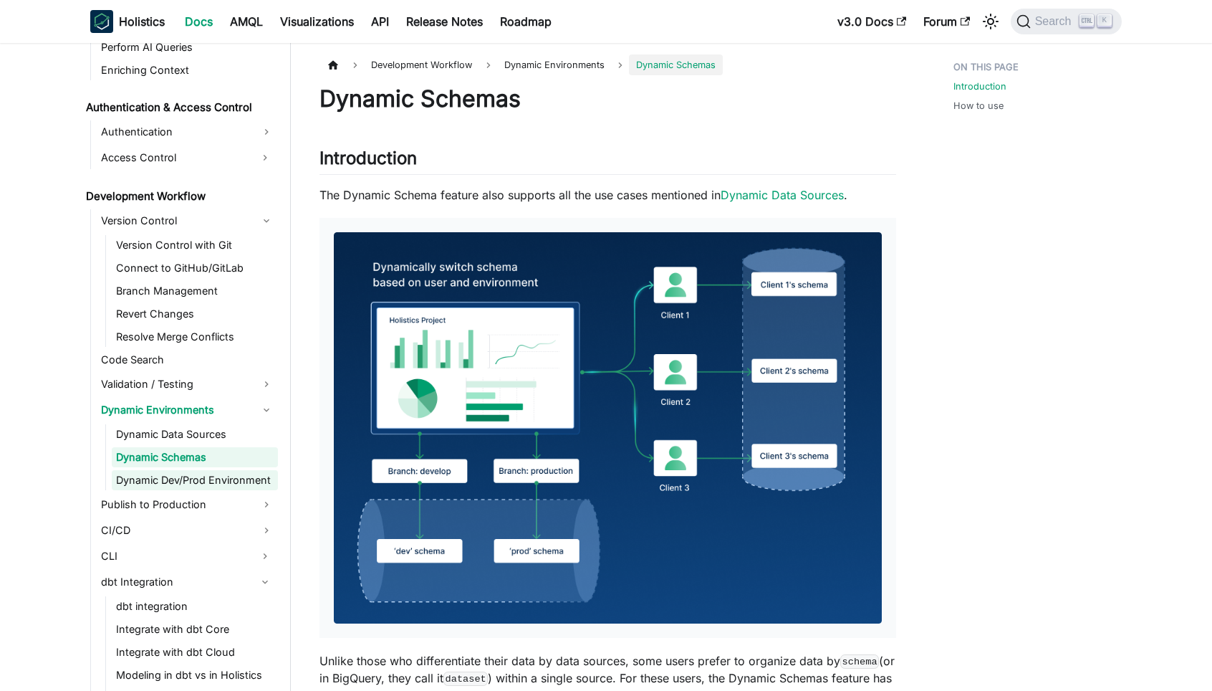
click at [149, 484] on link "Dynamic Dev/Prod Environment" at bounding box center [195, 480] width 166 height 20
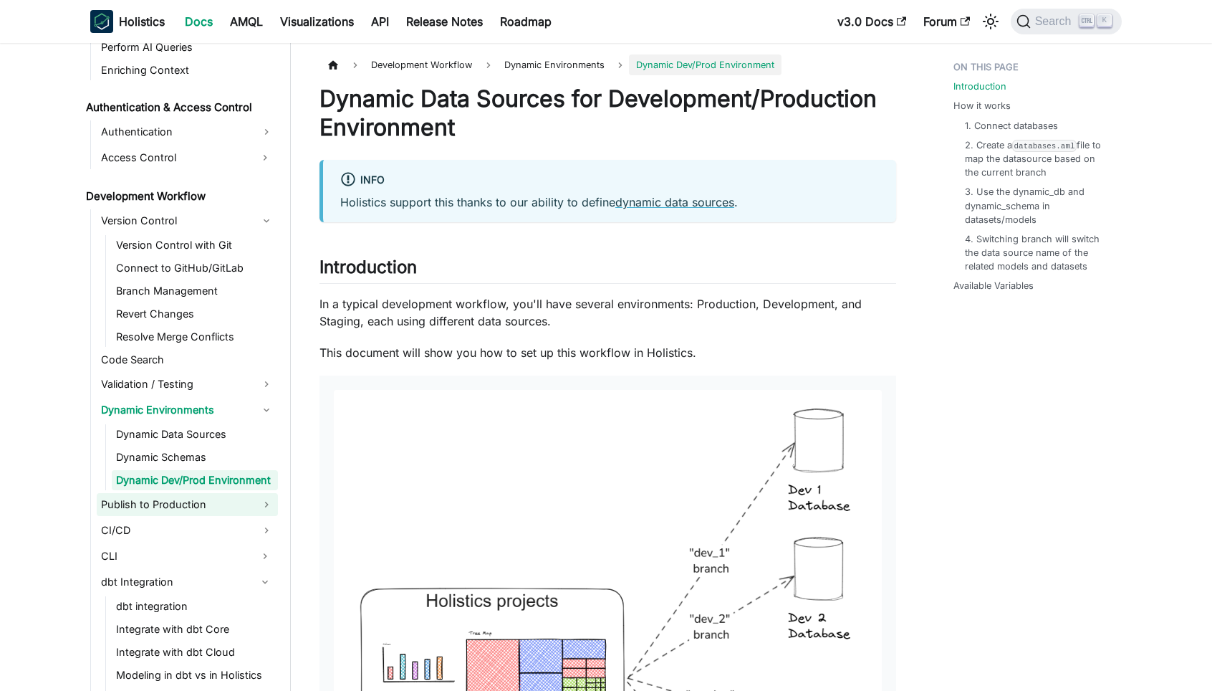
click at [147, 502] on link "Publish to Production" at bounding box center [187, 504] width 181 height 23
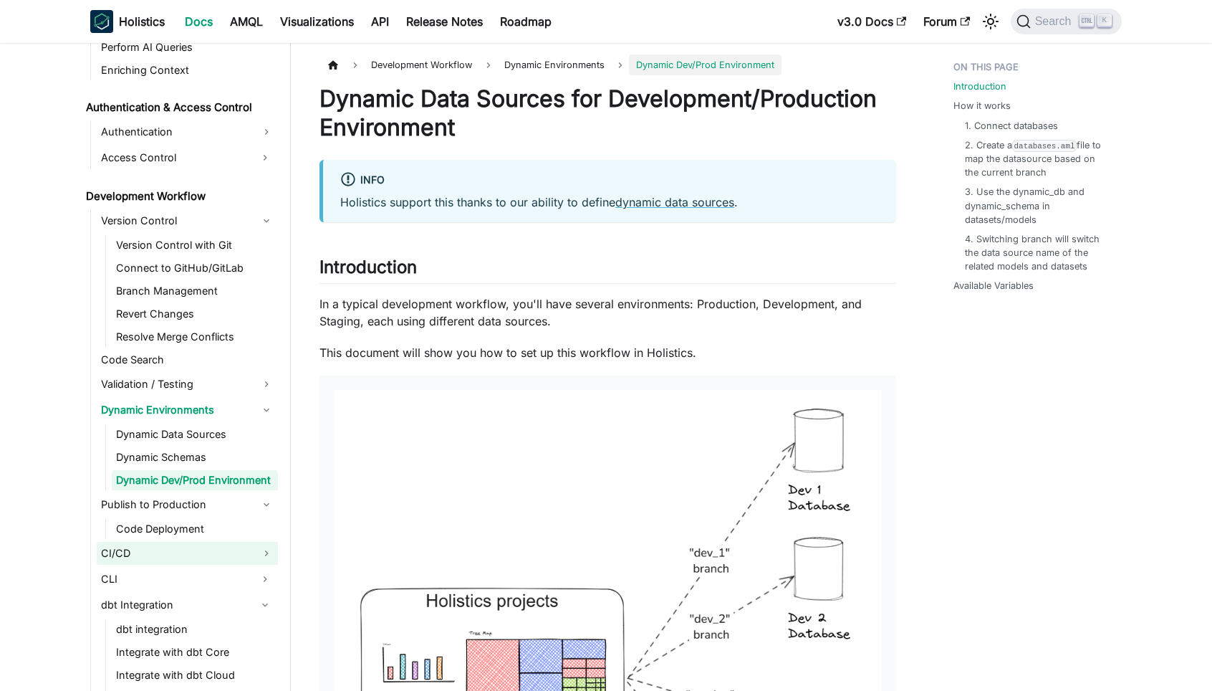
click at [139, 546] on link "CI/CD" at bounding box center [187, 553] width 181 height 23
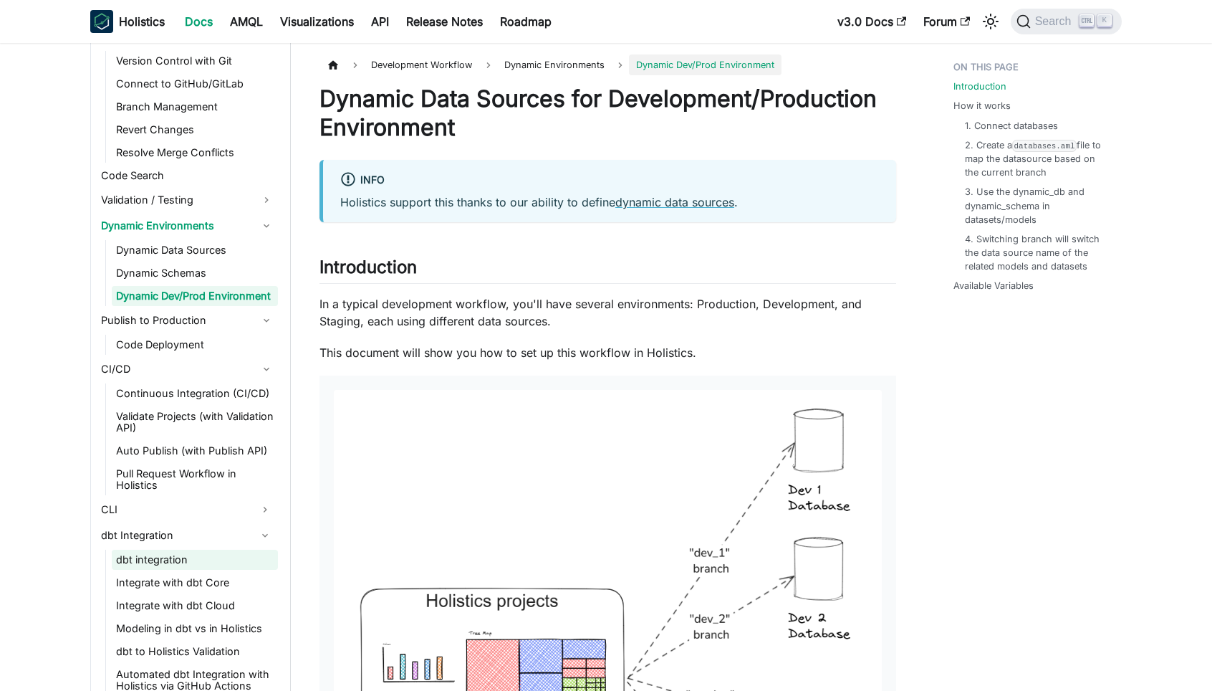
scroll to position [1075, 0]
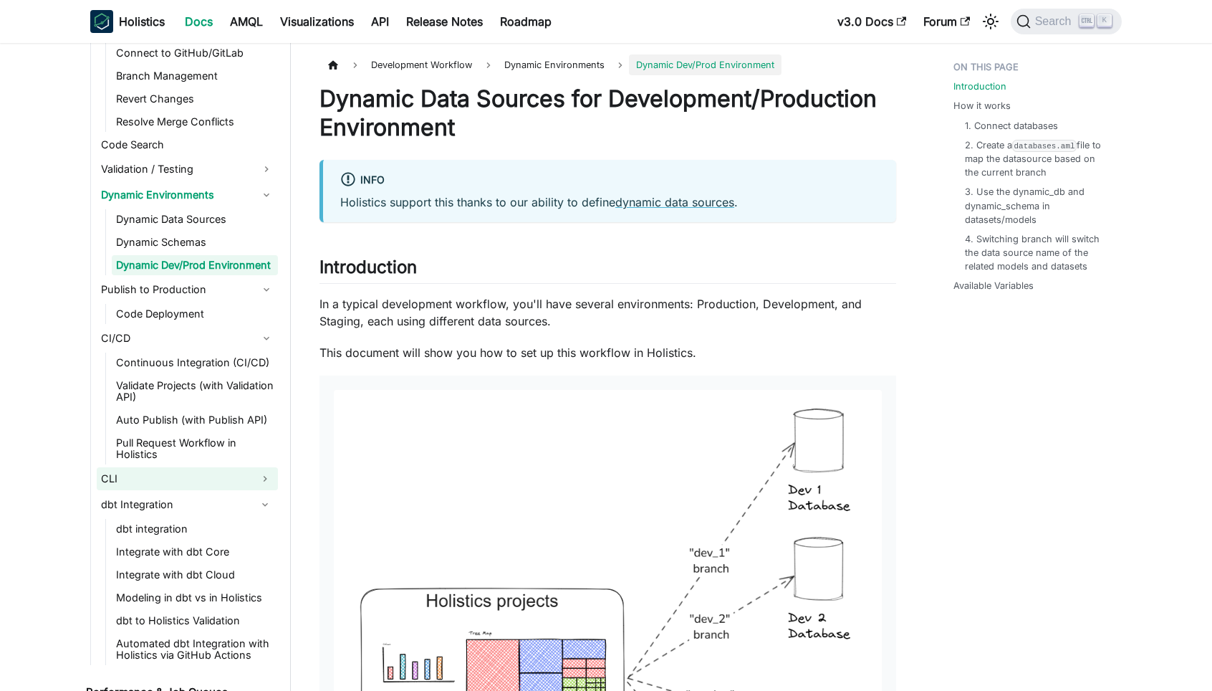
click at [171, 480] on link "CLI" at bounding box center [174, 478] width 155 height 23
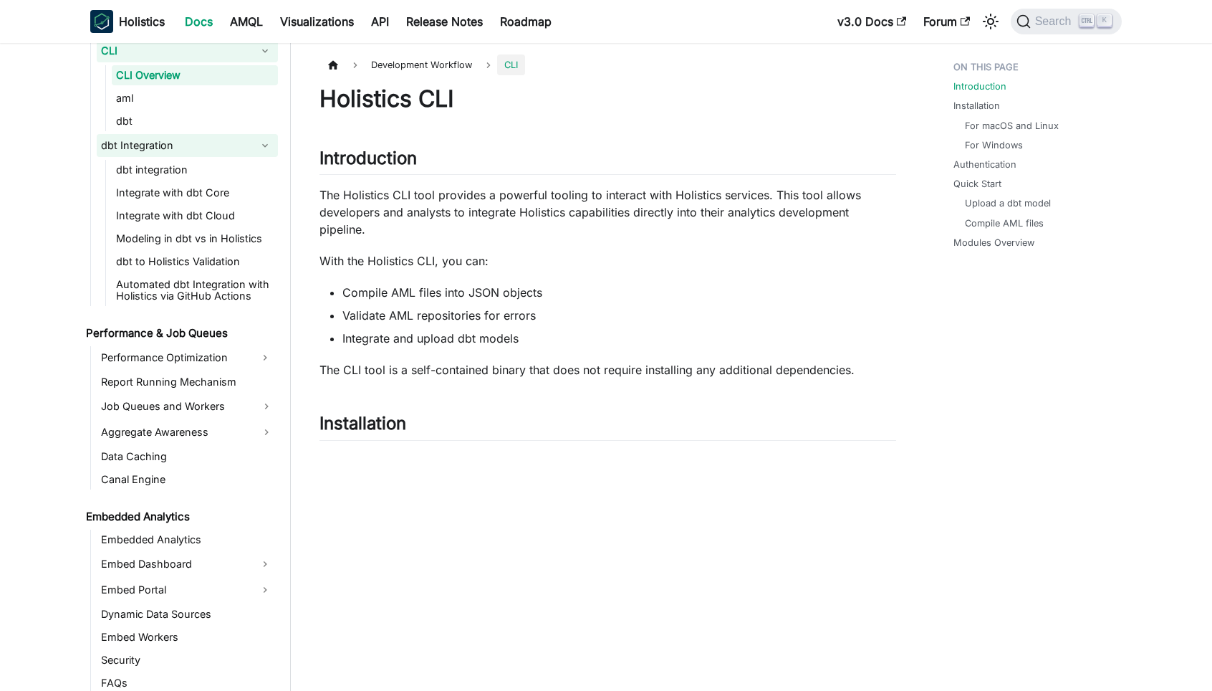
scroll to position [1504, 0]
